Goal: Check status: Check status

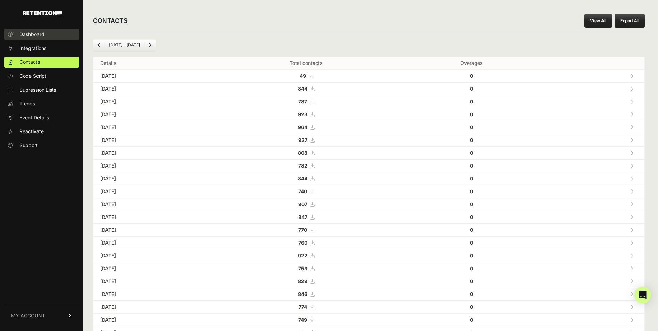
click at [49, 35] on link "Dashboard" at bounding box center [41, 34] width 75 height 11
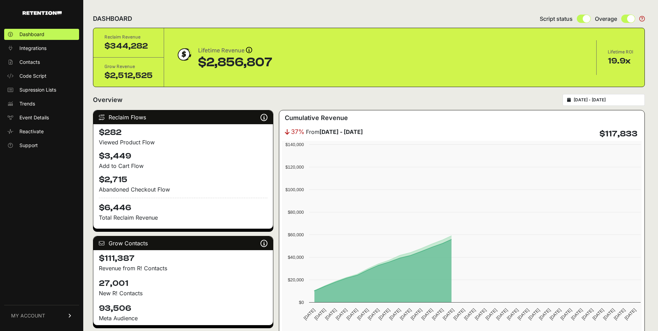
type input "[DATE]"
click at [598, 101] on input "2025-09-01 - 2025-10-01" at bounding box center [606, 100] width 67 height 6
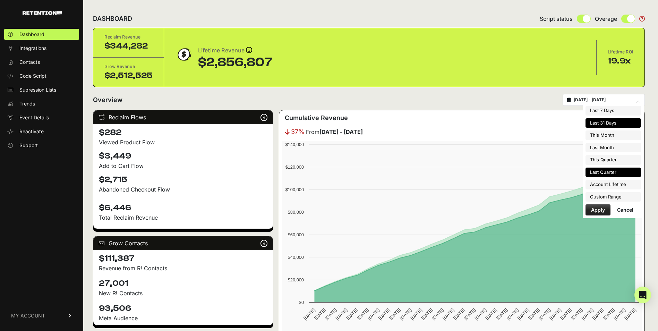
type input "2025-07-01"
type input "2025-09-30"
type input "2022-08-17"
type input "2025-10-01"
click at [602, 198] on li "Custom Range" at bounding box center [612, 197] width 55 height 10
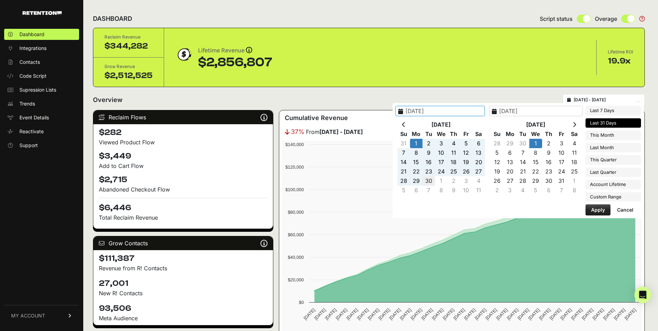
type input "2025-09-30"
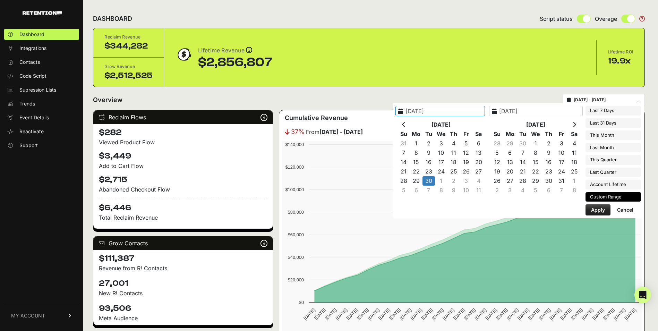
type input "2025-09-30"
click at [603, 211] on button "Apply" at bounding box center [597, 209] width 25 height 11
type input "2025-09-30 - 2025-09-30"
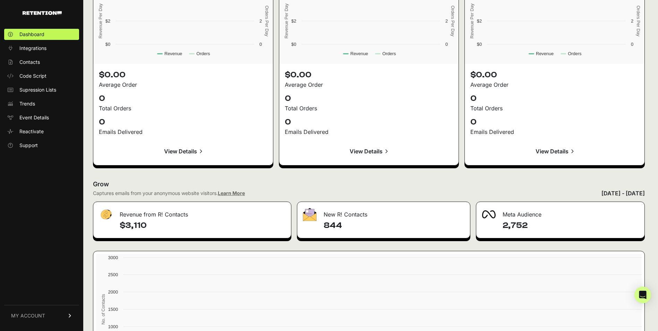
scroll to position [747, 0]
